Goal: Navigation & Orientation: Find specific page/section

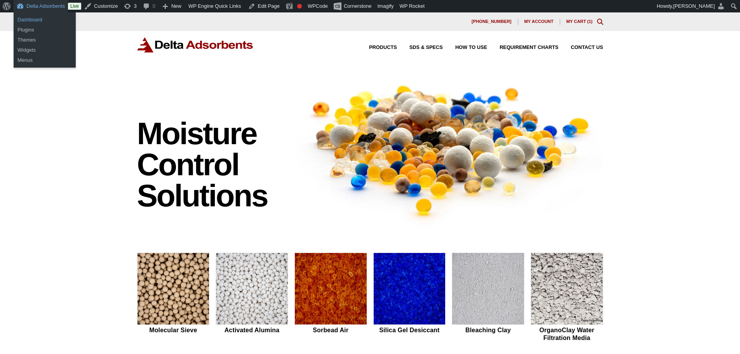
click at [40, 22] on link "Dashboard" at bounding box center [45, 20] width 62 height 10
click at [33, 22] on link "Dashboard" at bounding box center [45, 20] width 62 height 10
